Goal: Navigation & Orientation: Find specific page/section

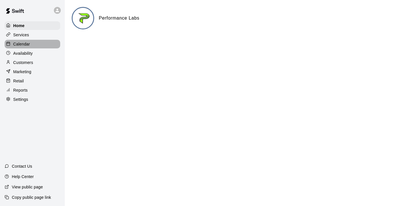
click at [23, 43] on p "Calendar" at bounding box center [21, 44] width 17 height 6
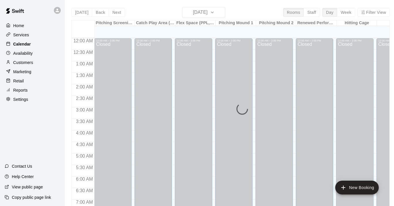
scroll to position [362, 0]
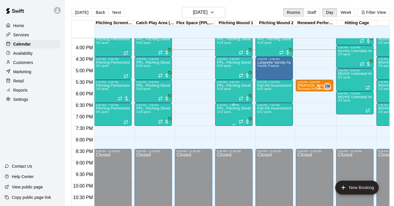
click at [234, 106] on div "6:30 PM – 7:30 PM" at bounding box center [234, 105] width 34 height 3
click at [225, 108] on icon "edit" at bounding box center [222, 109] width 7 height 7
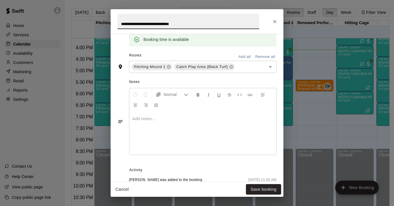
scroll to position [175, 0]
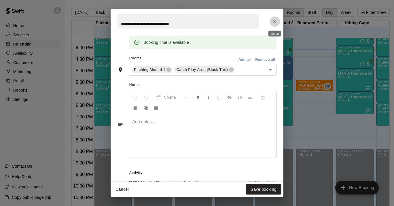
click at [272, 22] on button "Close" at bounding box center [275, 21] width 10 height 10
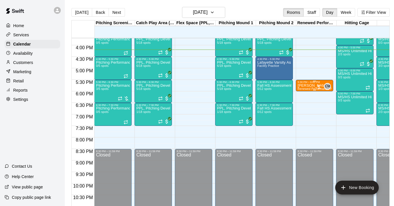
click at [304, 86] on p "[PERSON_NAME]" at bounding box center [314, 86] width 34 height 0
click at [304, 89] on icon "edit" at bounding box center [303, 91] width 7 height 7
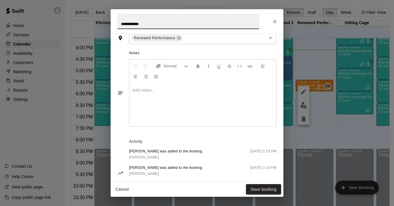
scroll to position [176, 0]
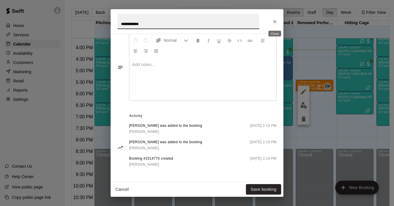
click at [277, 21] on icon "Close" at bounding box center [275, 22] width 6 height 6
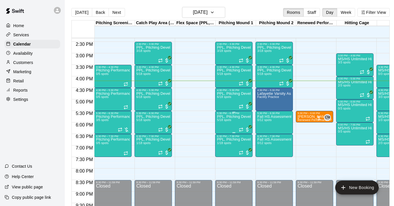
scroll to position [328, 0]
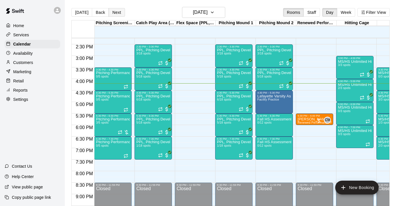
click at [120, 11] on button "Next" at bounding box center [117, 12] width 16 height 9
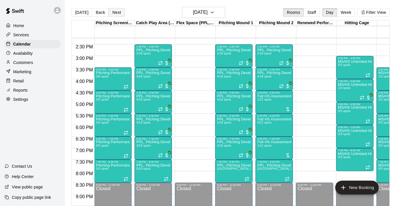
click at [117, 11] on button "Next" at bounding box center [117, 12] width 16 height 9
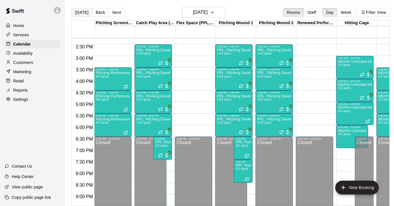
click at [85, 11] on button "[DATE]" at bounding box center [81, 12] width 21 height 9
